Goal: Task Accomplishment & Management: Manage account settings

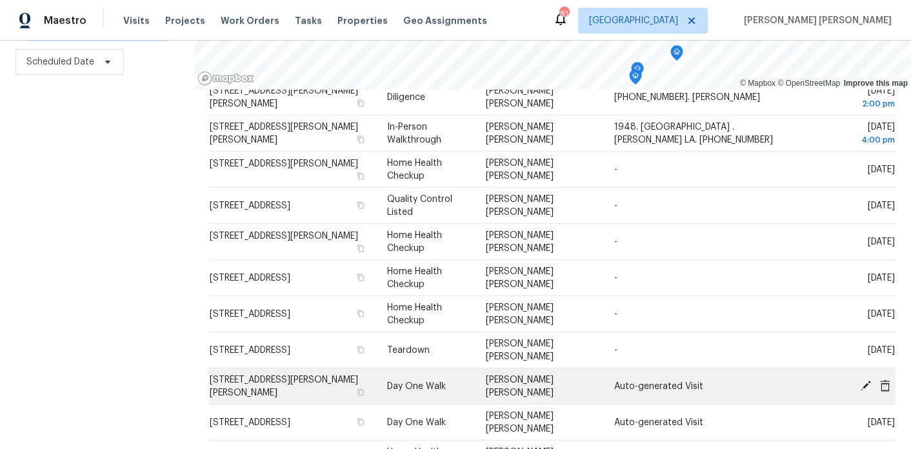
scroll to position [323, 0]
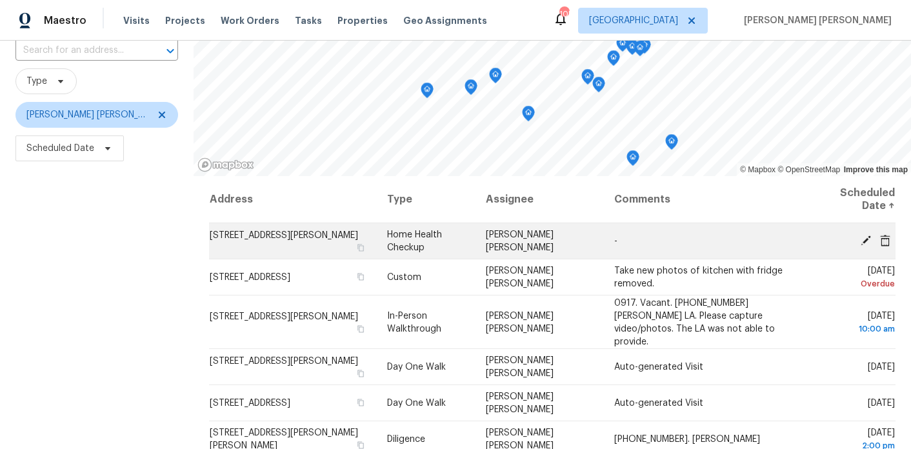
scroll to position [130, 0]
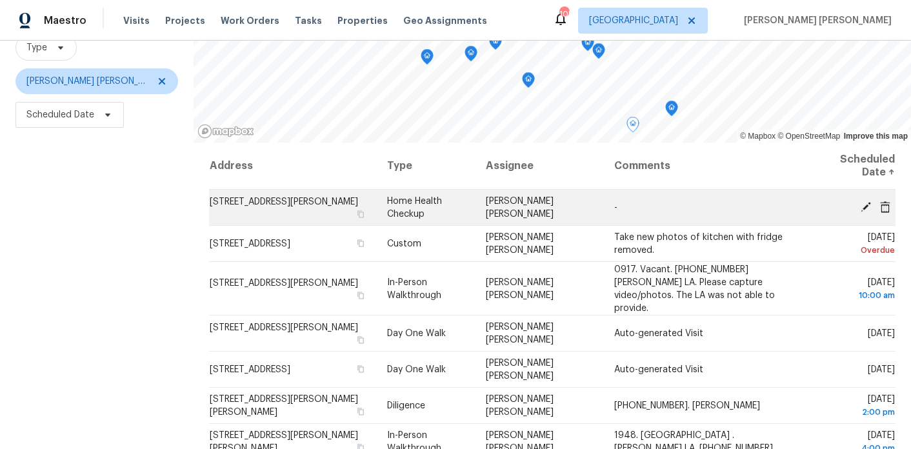
click at [887, 208] on icon at bounding box center [885, 207] width 10 height 12
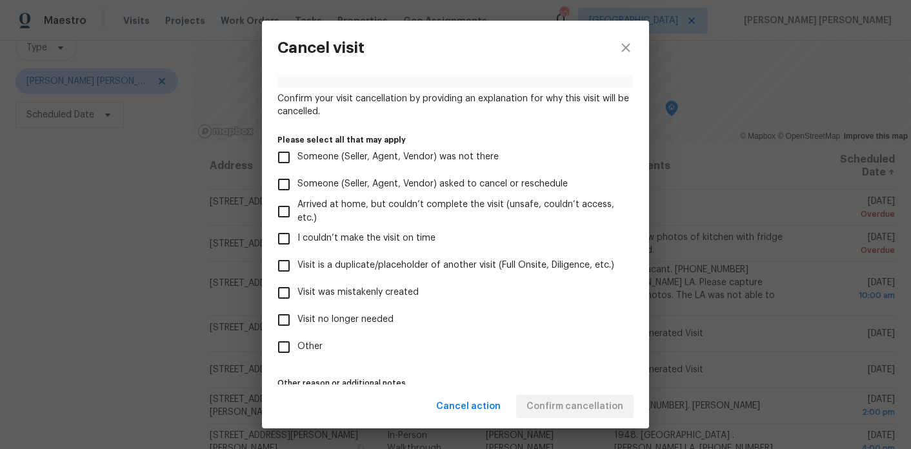
scroll to position [84, 0]
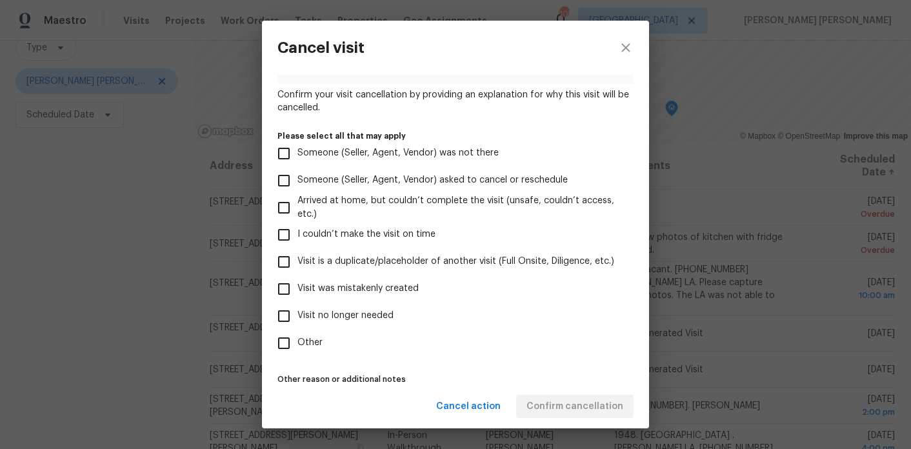
click at [358, 321] on span "Visit no longer needed" at bounding box center [345, 316] width 96 height 14
click at [297, 321] on input "Visit no longer needed" at bounding box center [283, 316] width 27 height 27
checkbox input "true"
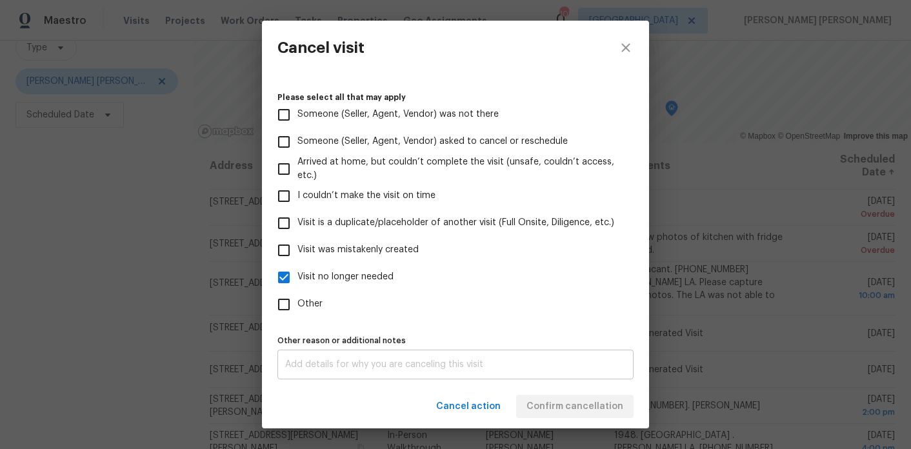
click at [347, 358] on div "x Other reason or additional notes" at bounding box center [455, 365] width 356 height 30
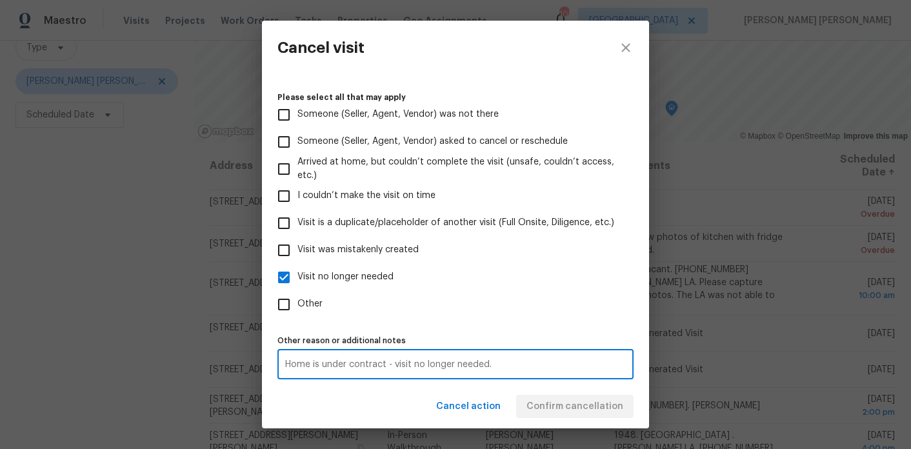
type textarea "Home is under contract - visit no longer needed."
click at [392, 370] on div "Home is under contract - visit no longer needed. x Other reason or additional n…" at bounding box center [455, 365] width 356 height 30
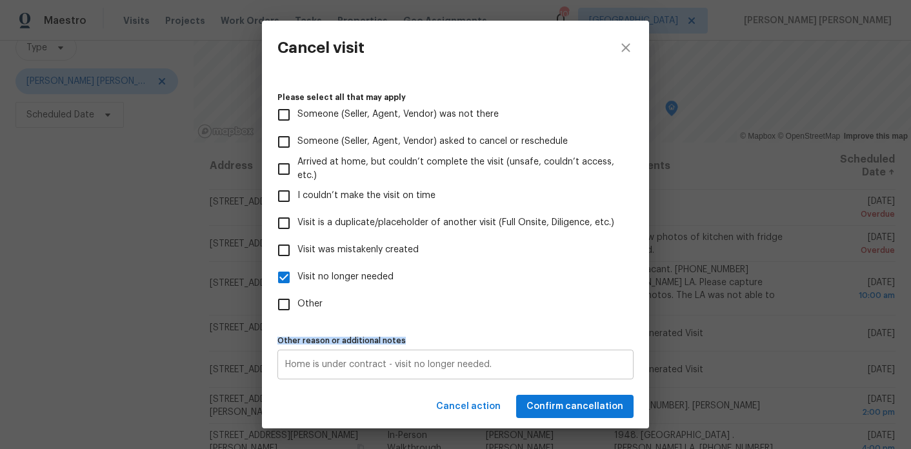
click at [392, 370] on div "Home is under contract - visit no longer needed. x Other reason or additional n…" at bounding box center [455, 365] width 356 height 30
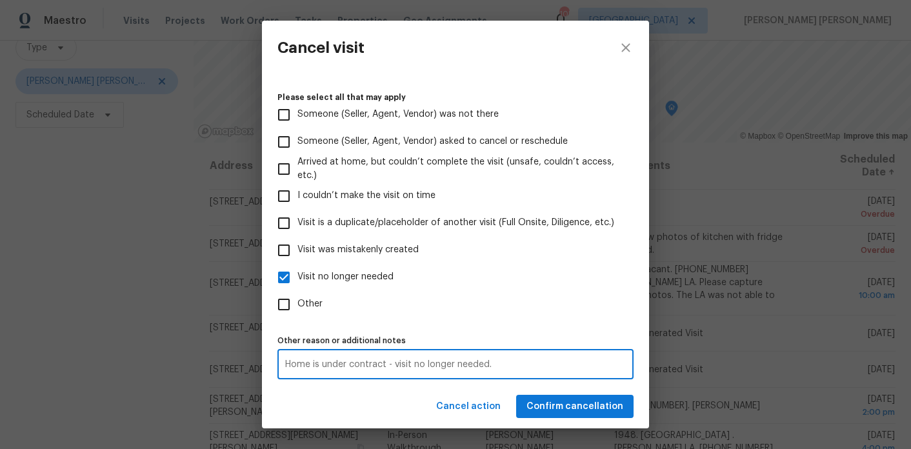
click at [365, 360] on textarea "Home is under contract - visit no longer needed." at bounding box center [455, 364] width 341 height 9
click at [611, 403] on span "Confirm cancellation" at bounding box center [575, 407] width 97 height 16
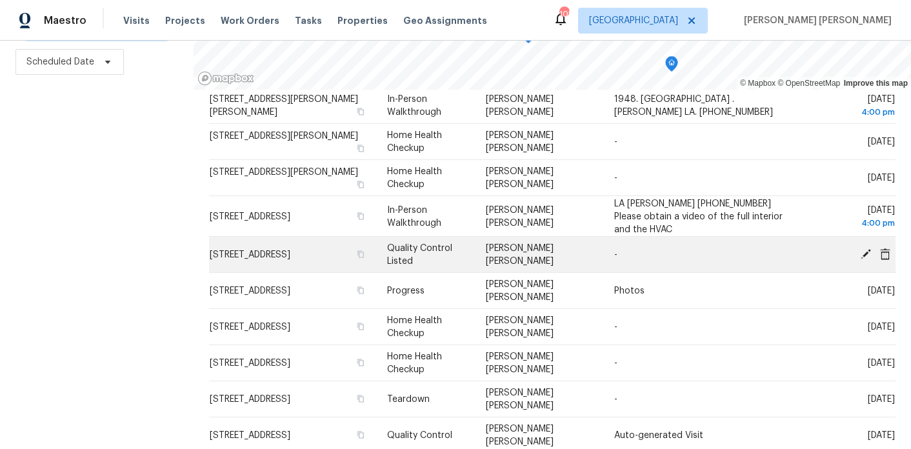
scroll to position [253, 0]
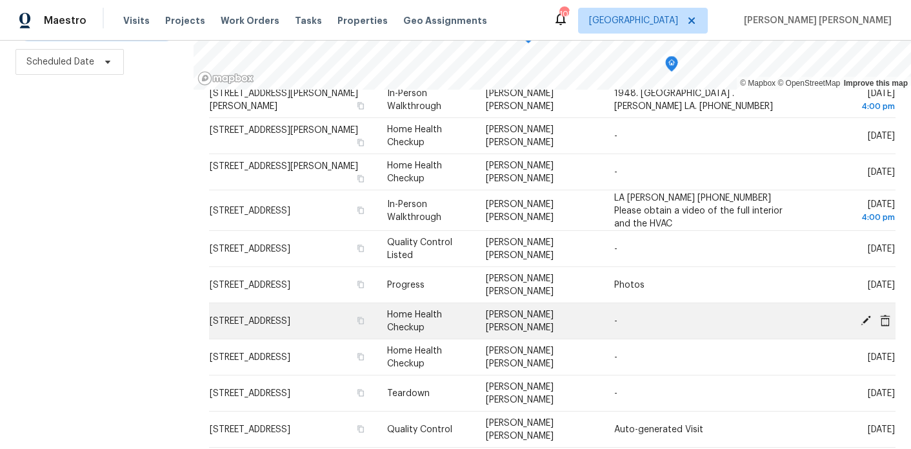
click at [886, 314] on icon at bounding box center [885, 320] width 10 height 12
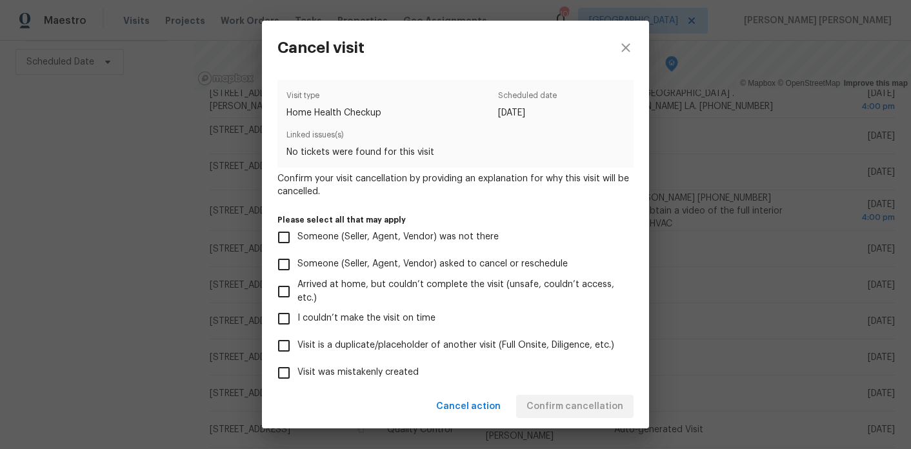
scroll to position [123, 0]
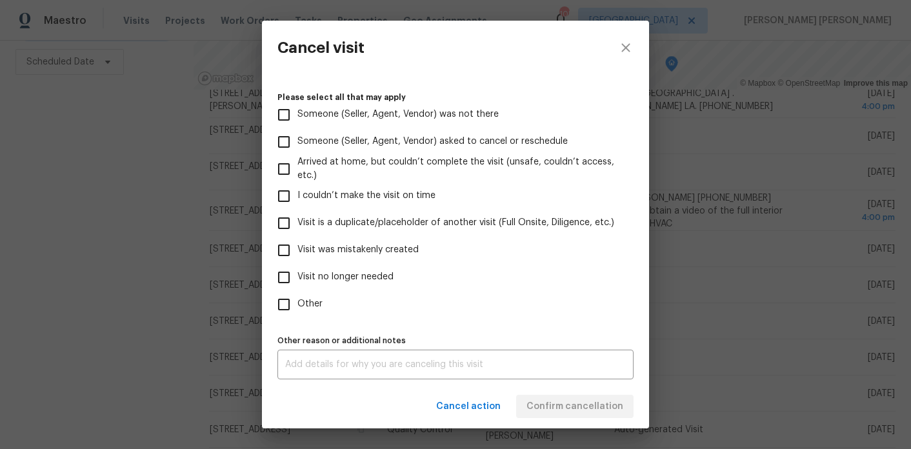
click at [359, 269] on label "Visit no longer needed" at bounding box center [446, 277] width 353 height 27
click at [297, 269] on input "Visit no longer needed" at bounding box center [283, 277] width 27 height 27
checkbox input "true"
click at [358, 359] on div "x Other reason or additional notes" at bounding box center [455, 365] width 356 height 30
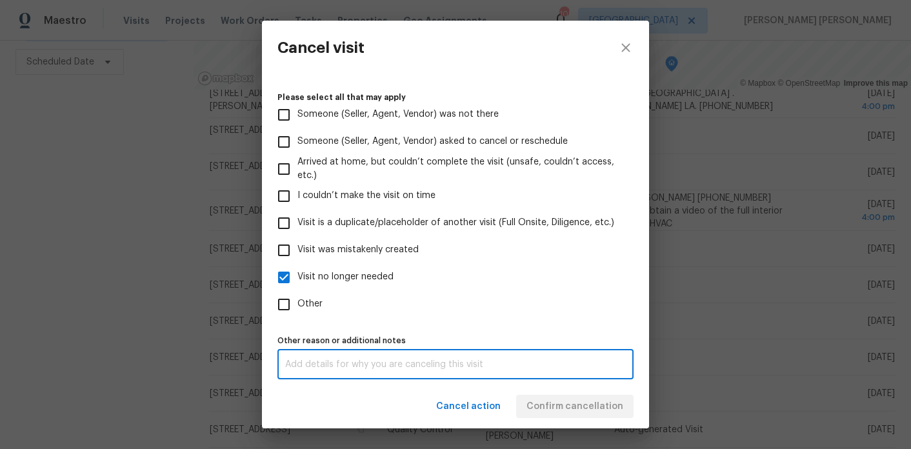
paste textarea "Home is under contract - visit no longer needed."
type textarea "Home is under contract - visit no longer needed."
click at [370, 405] on div "Cancel action Confirm cancellation" at bounding box center [455, 407] width 387 height 45
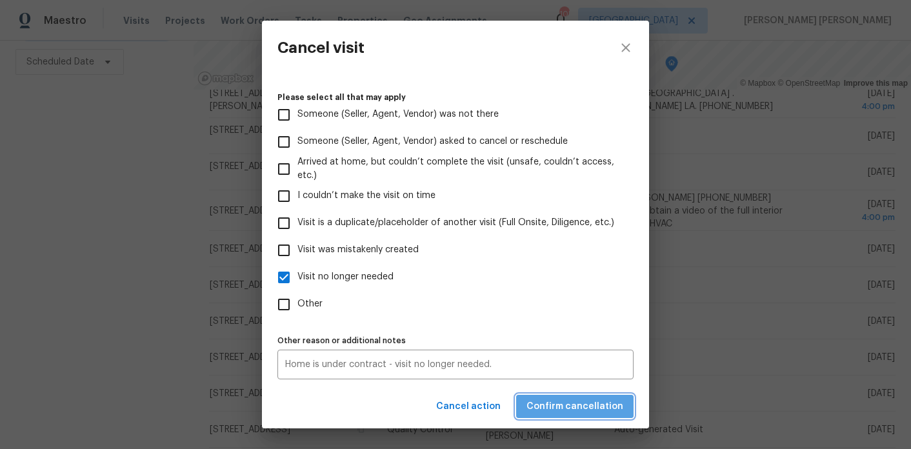
click at [592, 399] on span "Confirm cancellation" at bounding box center [575, 407] width 97 height 16
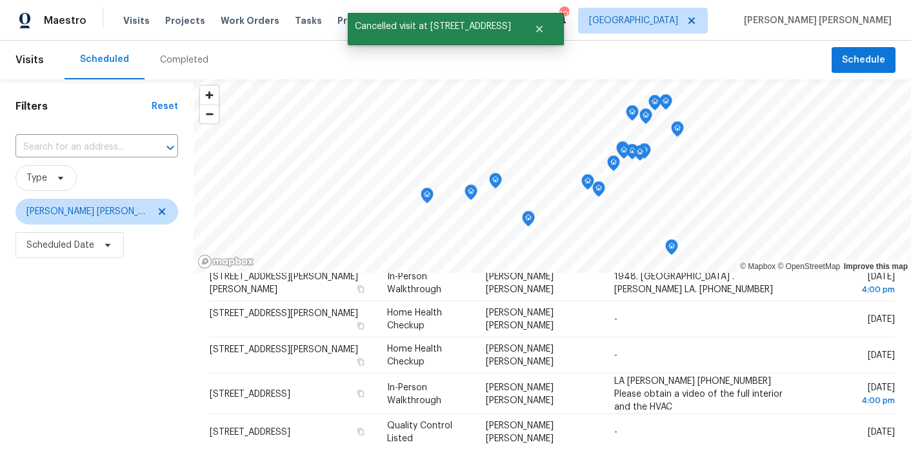
scroll to position [183, 0]
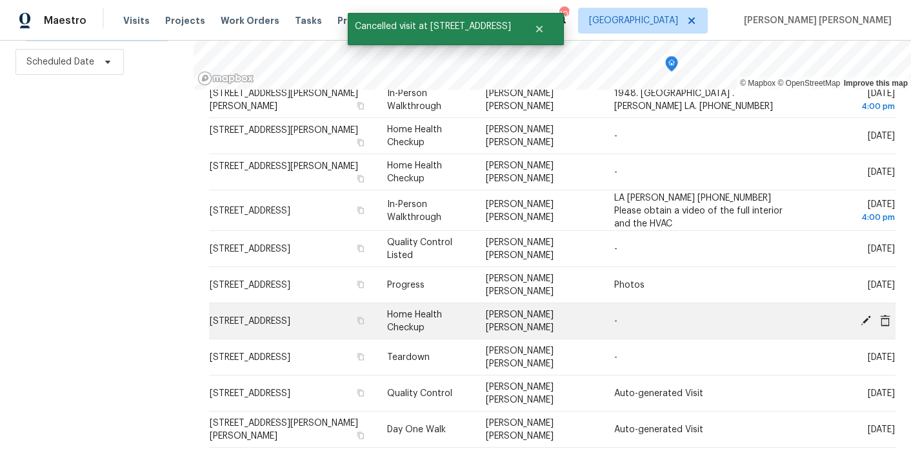
click at [887, 314] on icon at bounding box center [885, 320] width 10 height 12
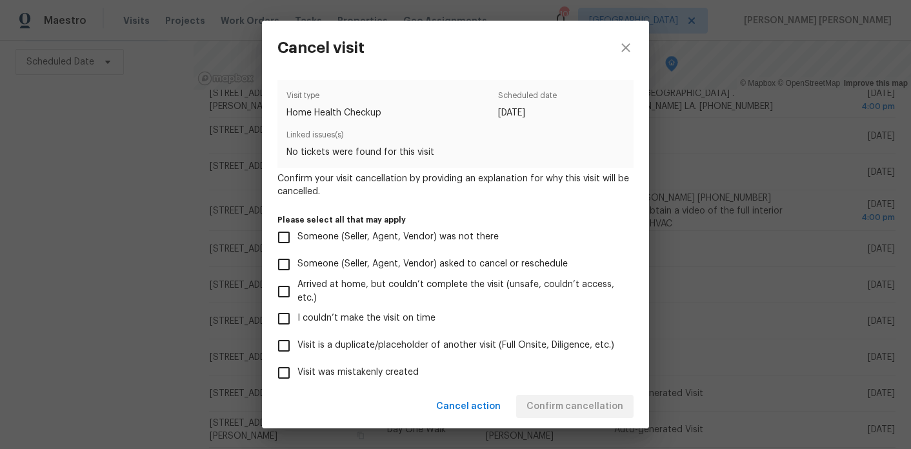
scroll to position [123, 0]
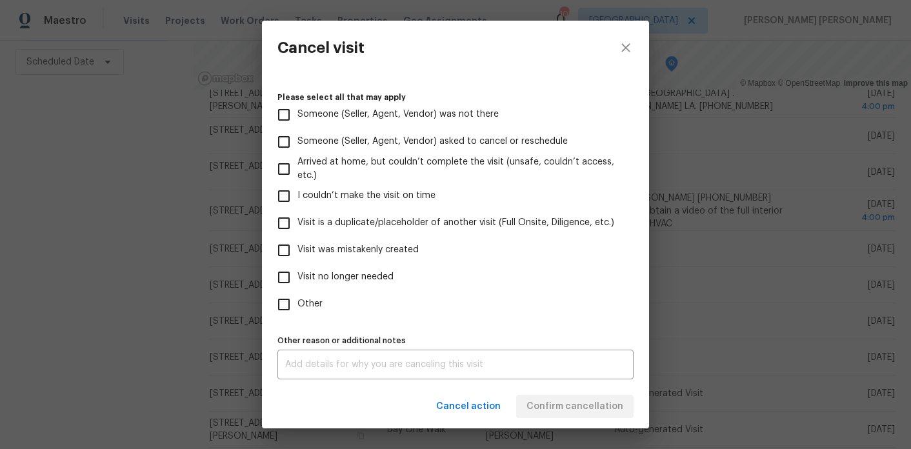
click at [319, 274] on span "Visit no longer needed" at bounding box center [345, 277] width 96 height 14
click at [297, 274] on input "Visit no longer needed" at bounding box center [283, 277] width 27 height 27
checkbox input "true"
click at [359, 358] on div "x Other reason or additional notes" at bounding box center [455, 365] width 356 height 30
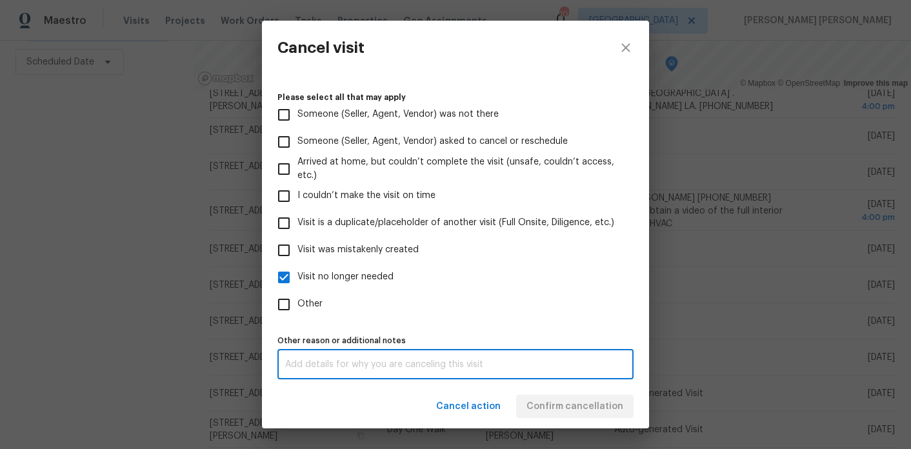
paste textarea "Home is under contract - visit no longer needed."
type textarea "Home is under contract - visit no longer needed."
click at [395, 405] on div "Cancel action Confirm cancellation" at bounding box center [455, 407] width 387 height 45
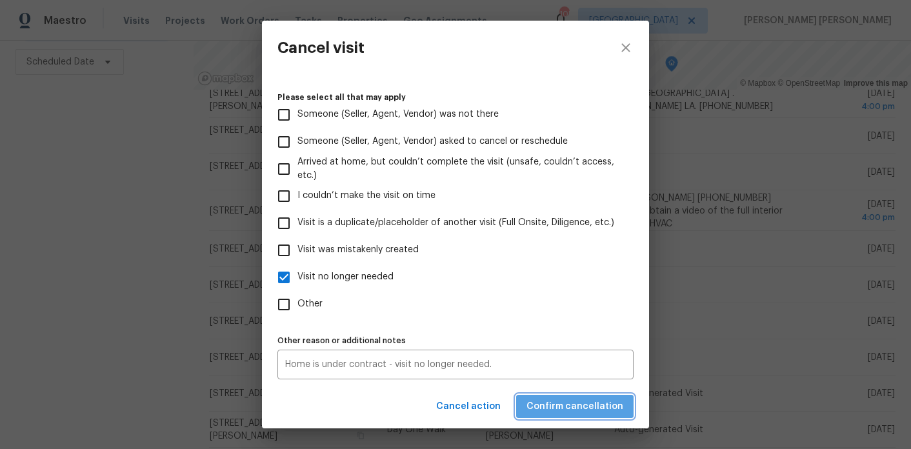
click at [604, 405] on span "Confirm cancellation" at bounding box center [575, 407] width 97 height 16
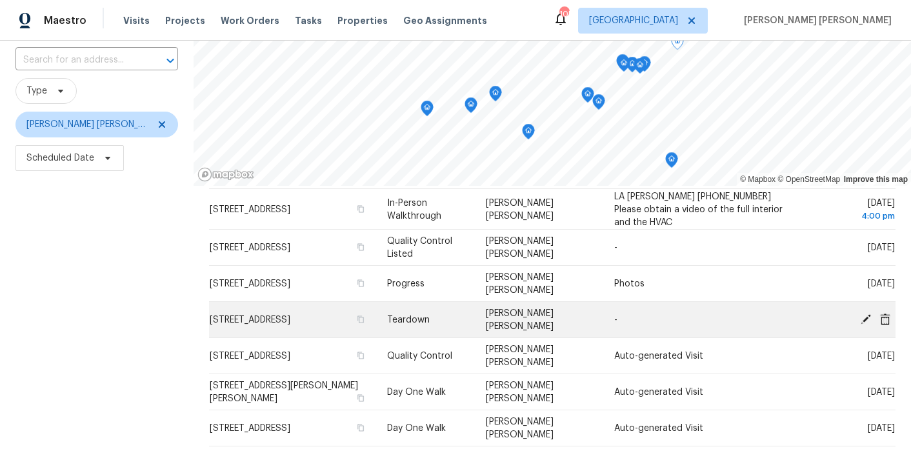
scroll to position [335, 0]
